Goal: Find specific page/section: Find specific page/section

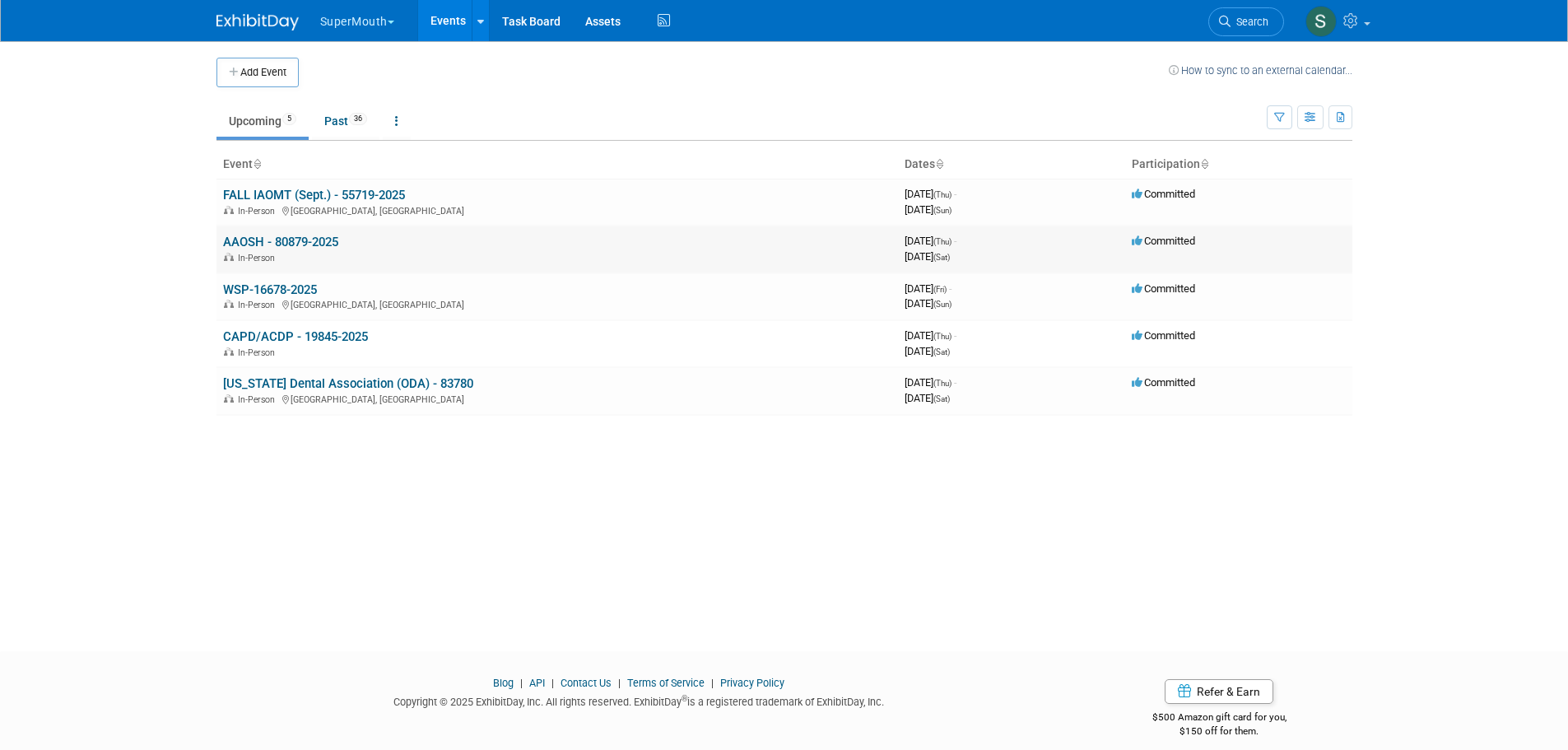
click at [288, 245] on link "AAOSH - 80879-2025" at bounding box center [280, 242] width 116 height 15
click at [302, 289] on link "WSP-16678-2025" at bounding box center [269, 290] width 94 height 15
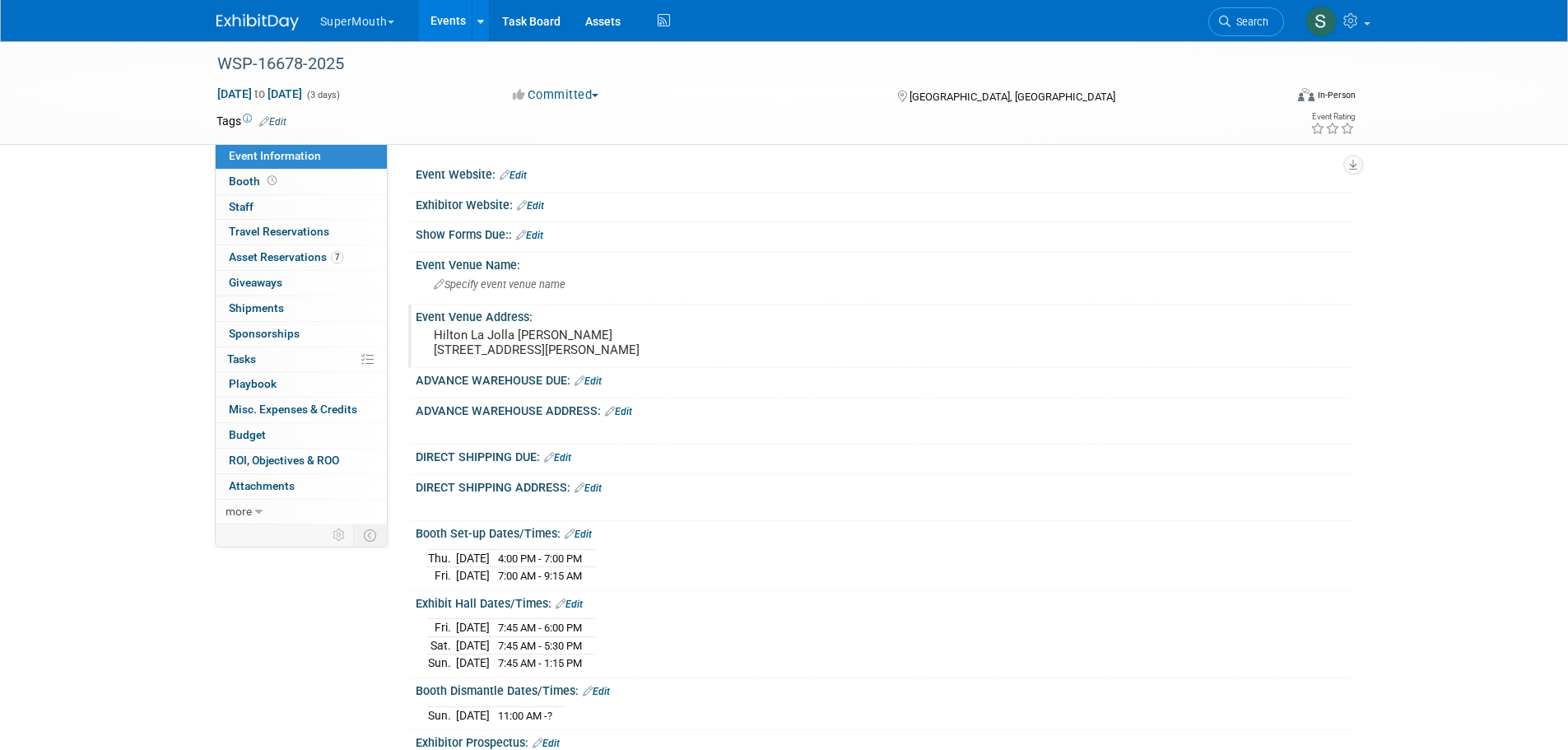
drag, startPoint x: 428, startPoint y: 330, endPoint x: 554, endPoint y: 369, distance: 131.9
click at [554, 361] on div "Hilton La Jolla Torrey Pines 10950 N Torrey Pines Rd La Jolla CA 92037" at bounding box center [610, 342] width 365 height 38
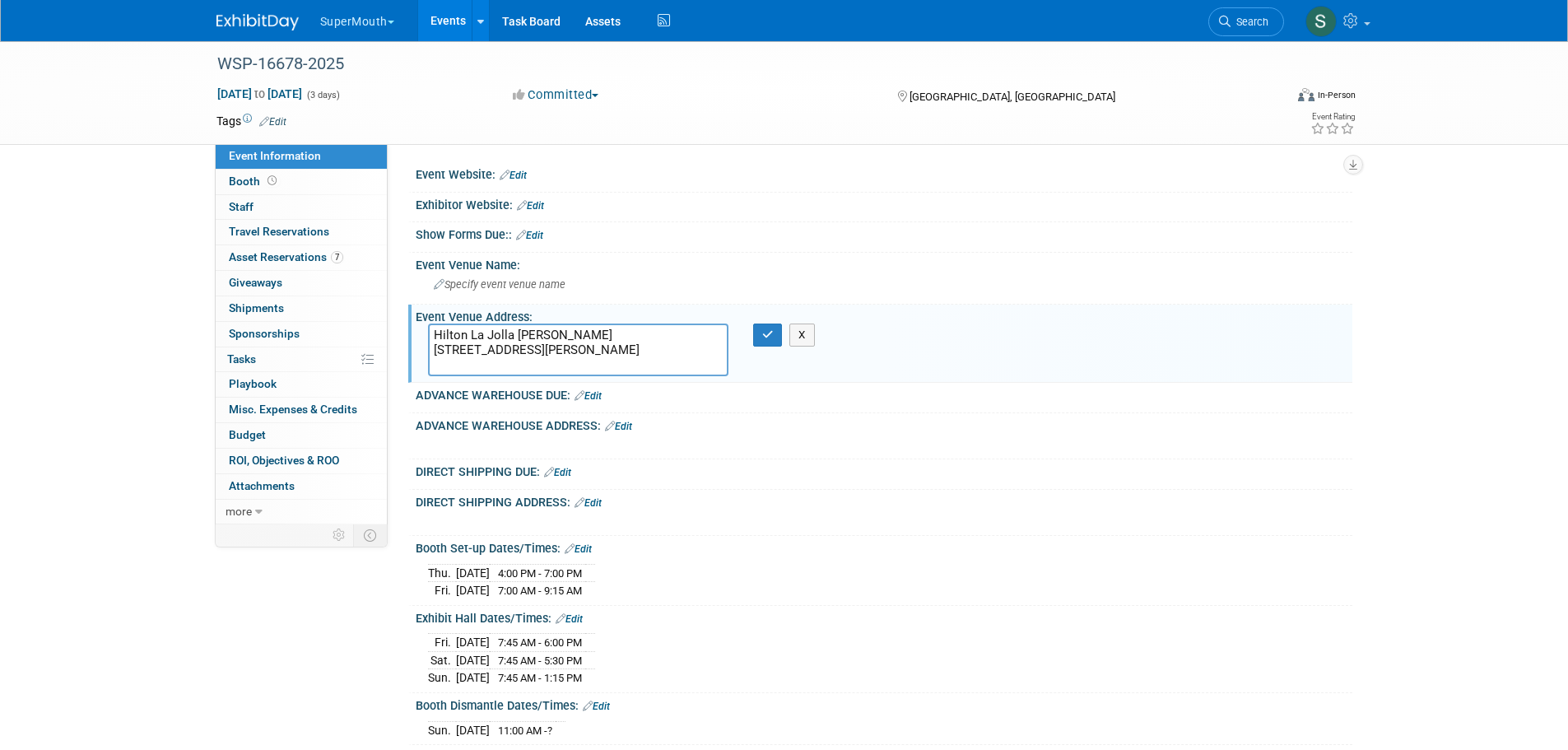
drag, startPoint x: 560, startPoint y: 369, endPoint x: 429, endPoint y: 323, distance: 138.8
click at [429, 323] on textarea "Hilton La Jolla Torrey Pines 10950 N Torrey Pines Rd La Jolla CA 92037" at bounding box center [578, 349] width 300 height 52
click at [614, 200] on div "Exhibitor Website: Edit" at bounding box center [884, 202] width 936 height 21
click at [286, 177] on link "Booth" at bounding box center [301, 181] width 171 height 24
